Goal: Navigation & Orientation: Go to known website

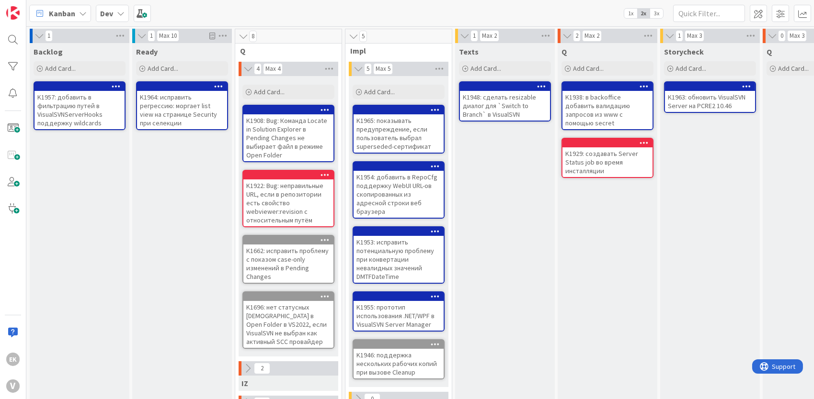
scroll to position [0, 208]
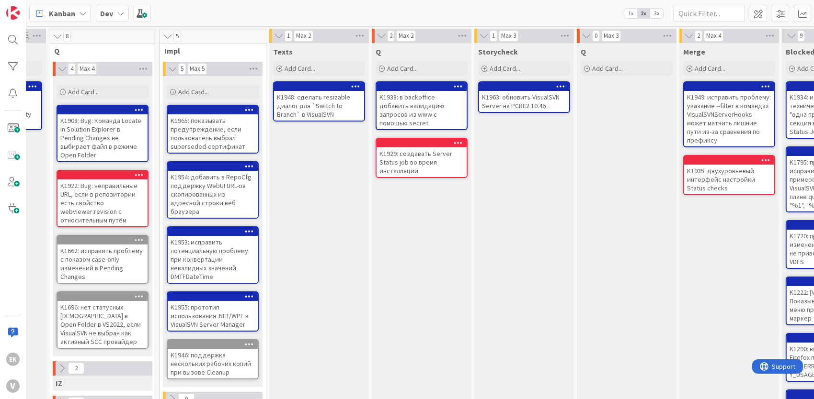
scroll to position [0, 416]
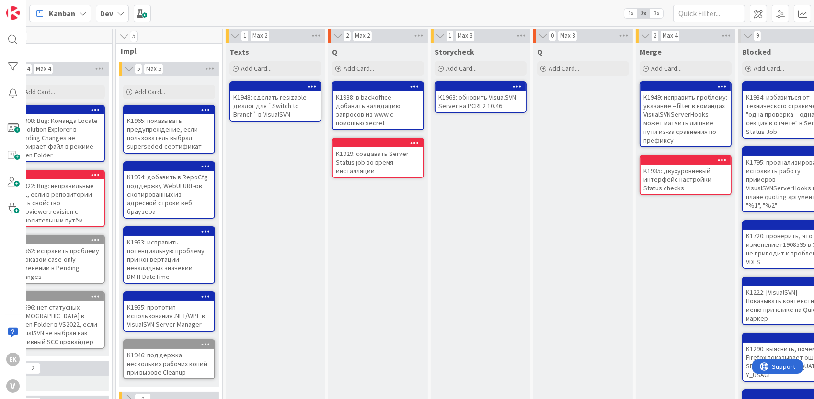
scroll to position [0, 363]
